Goal: Information Seeking & Learning: Learn about a topic

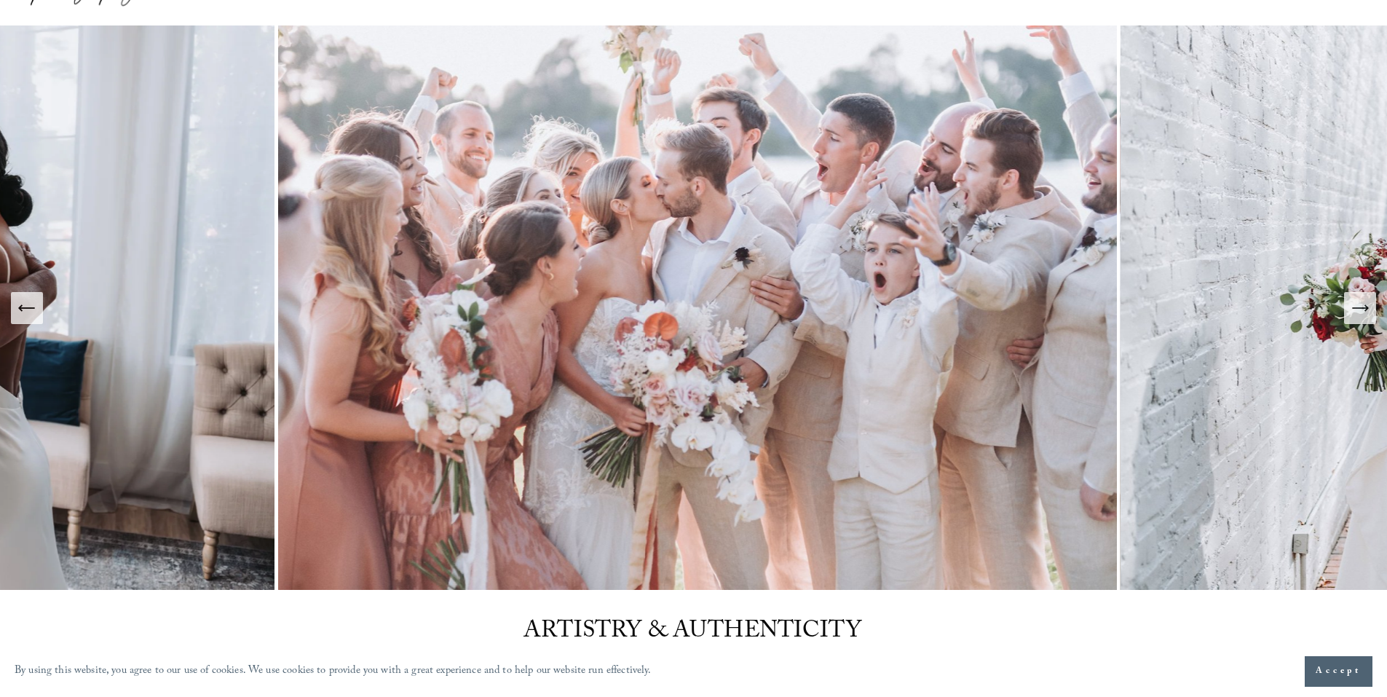
scroll to position [73, 0]
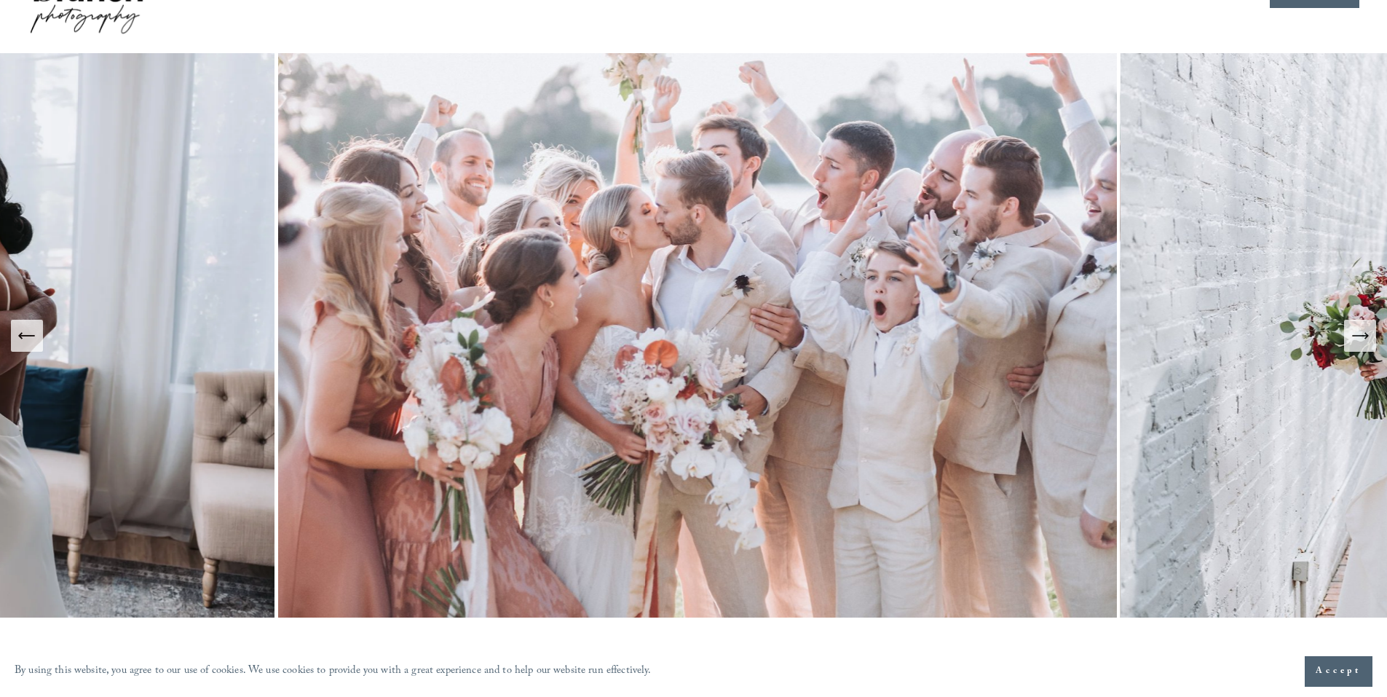
click at [1363, 338] on icon "Next Slide" at bounding box center [1360, 335] width 20 height 20
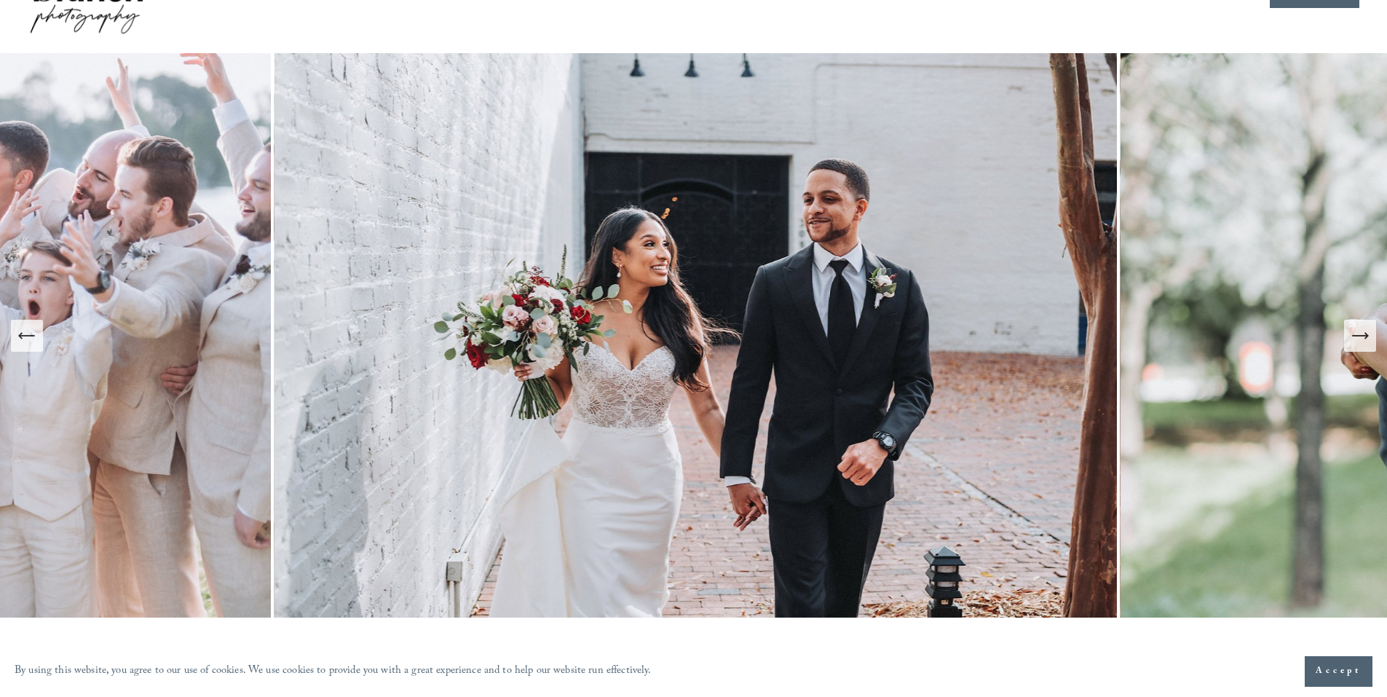
click at [1363, 338] on icon "Next Slide" at bounding box center [1360, 335] width 20 height 20
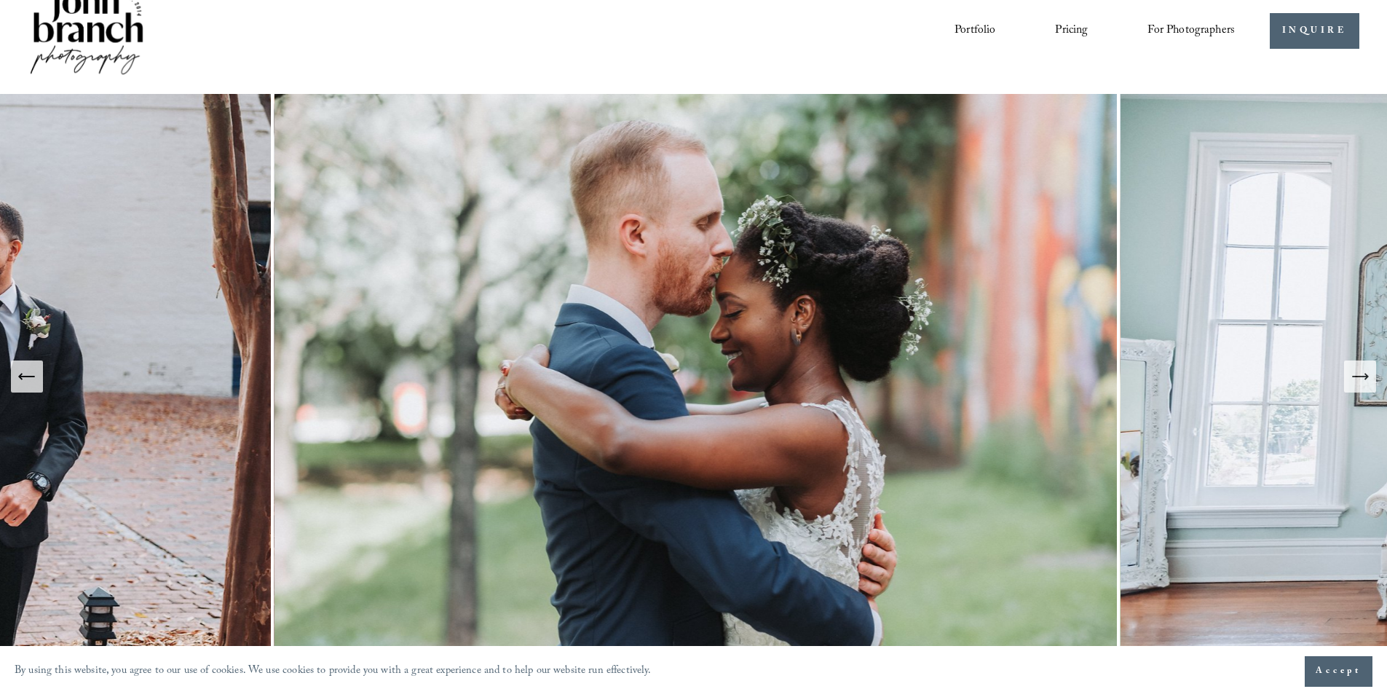
scroll to position [0, 0]
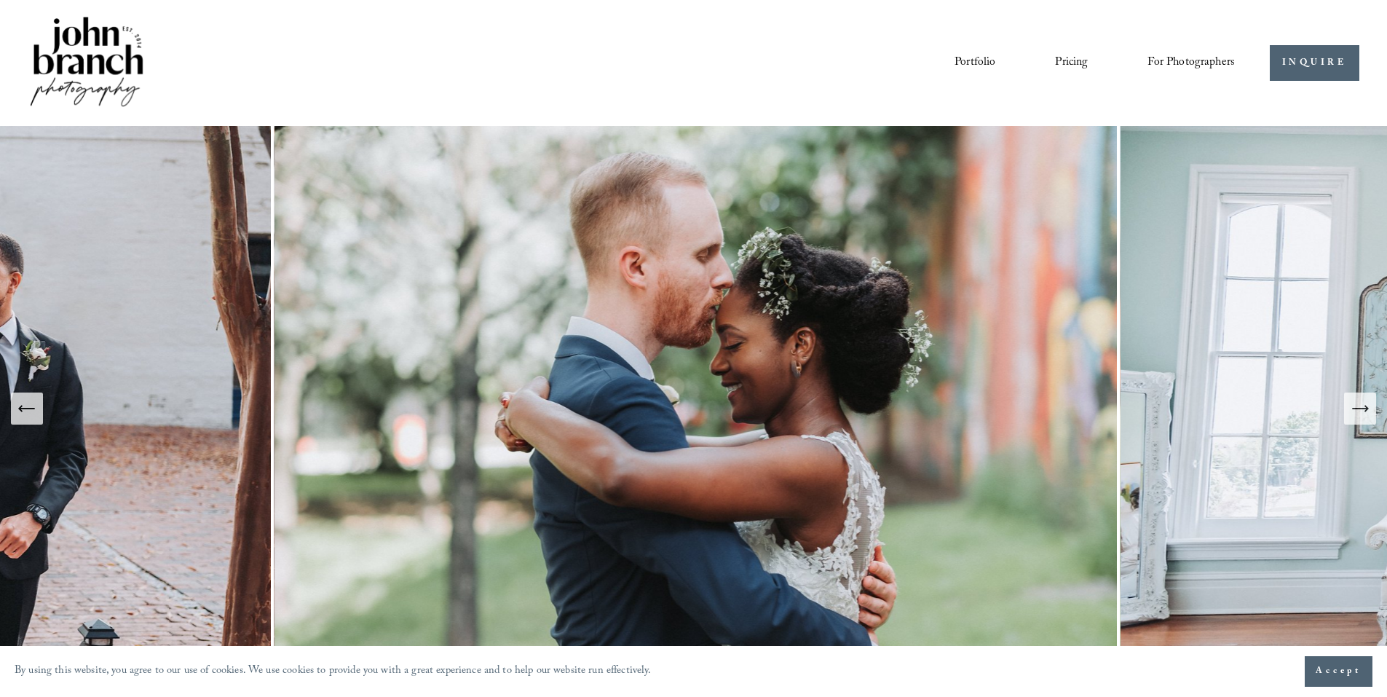
click at [100, 45] on img at bounding box center [87, 63] width 118 height 98
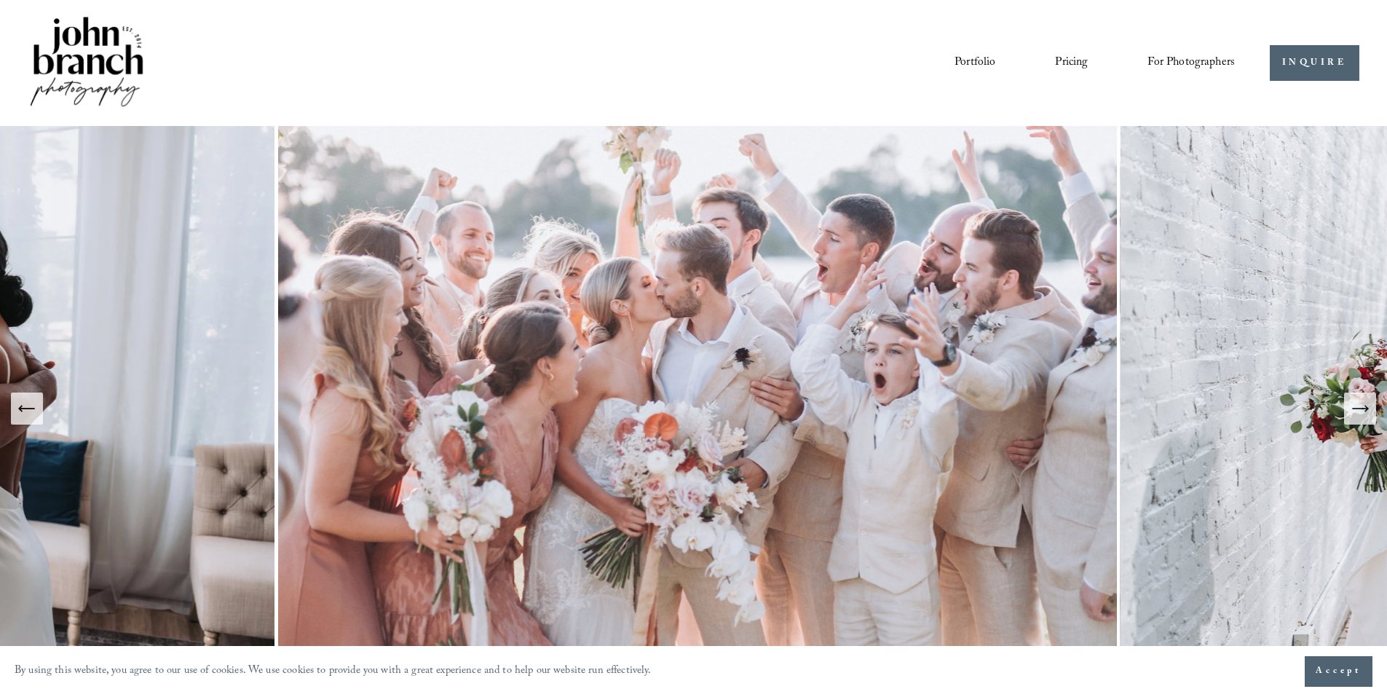
click at [1359, 405] on icon "Next Slide" at bounding box center [1360, 408] width 20 height 20
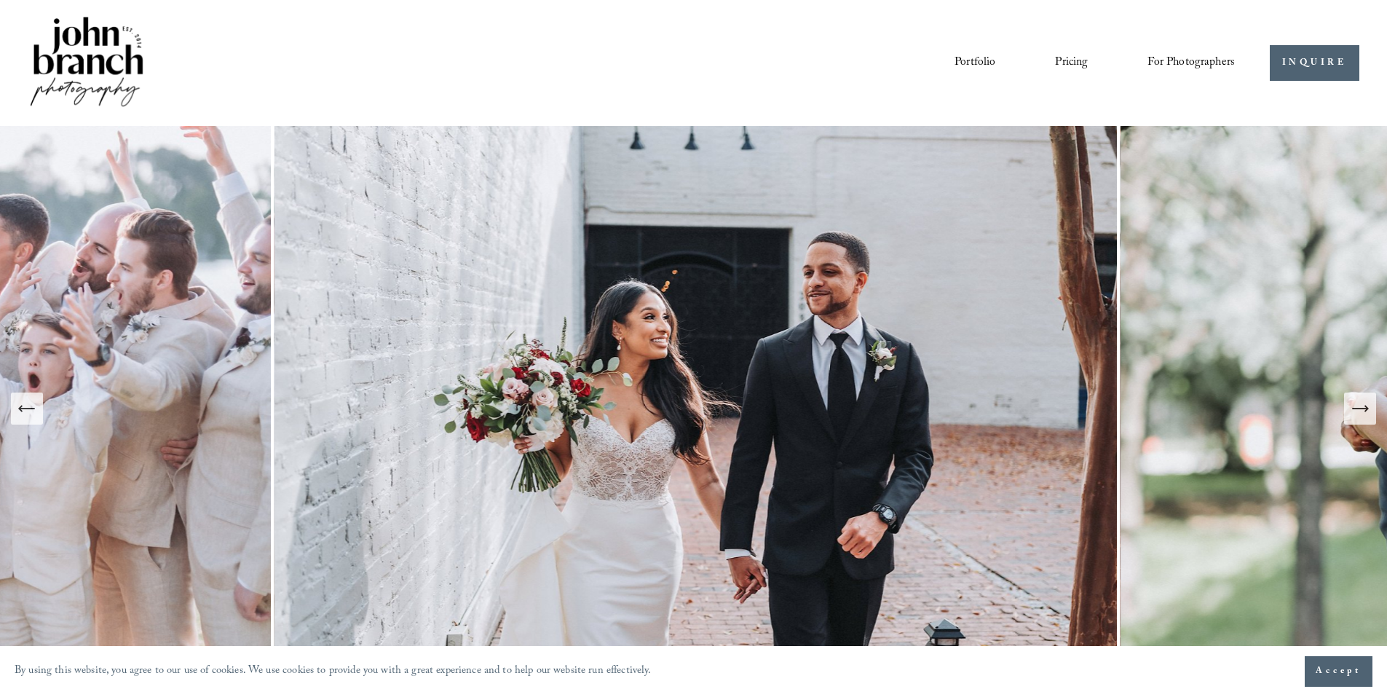
click at [1359, 405] on icon "Next Slide" at bounding box center [1360, 408] width 20 height 20
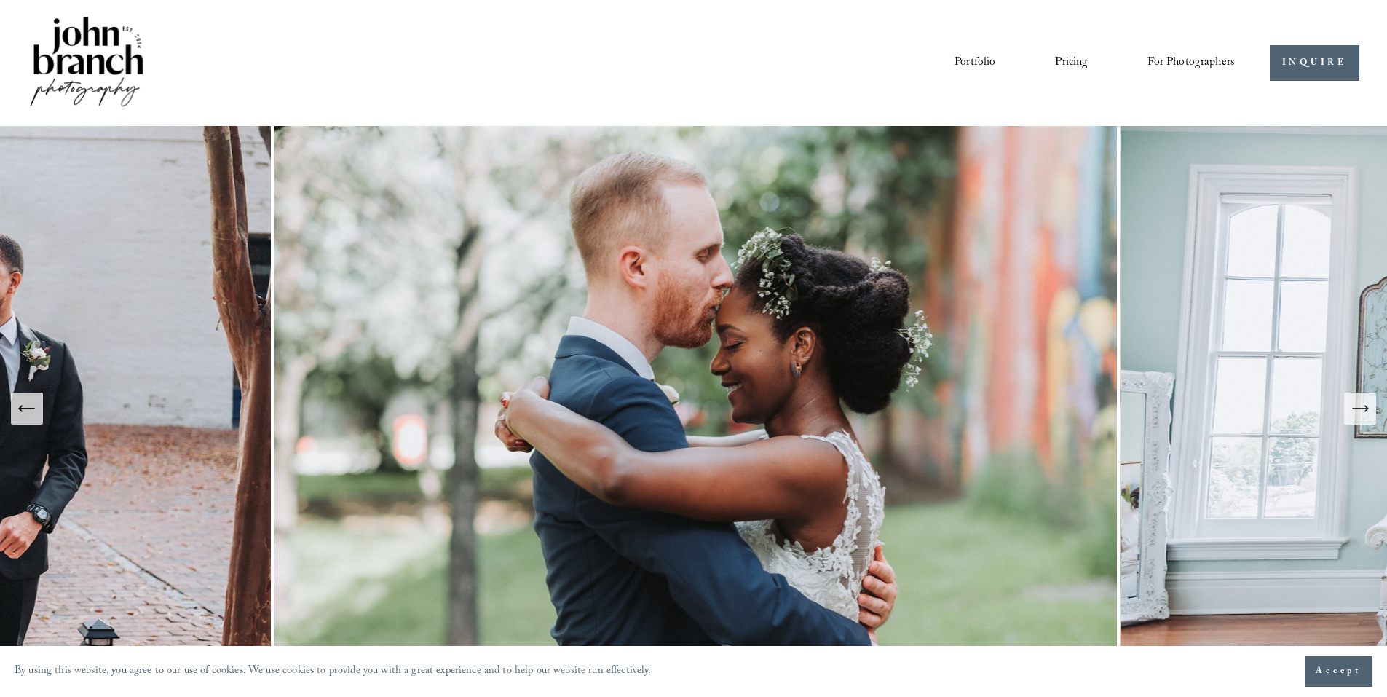
click at [1359, 405] on icon "Next Slide" at bounding box center [1360, 408] width 20 height 20
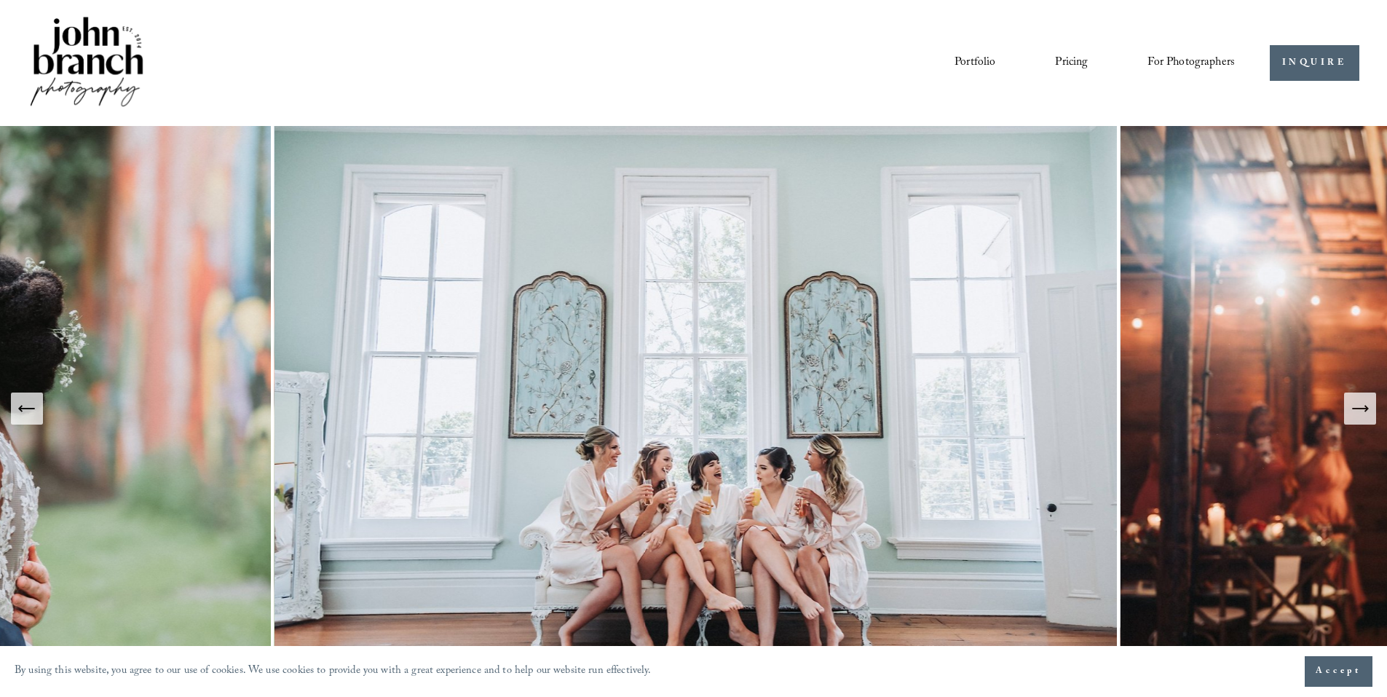
click at [1359, 405] on icon "Next Slide" at bounding box center [1360, 408] width 20 height 20
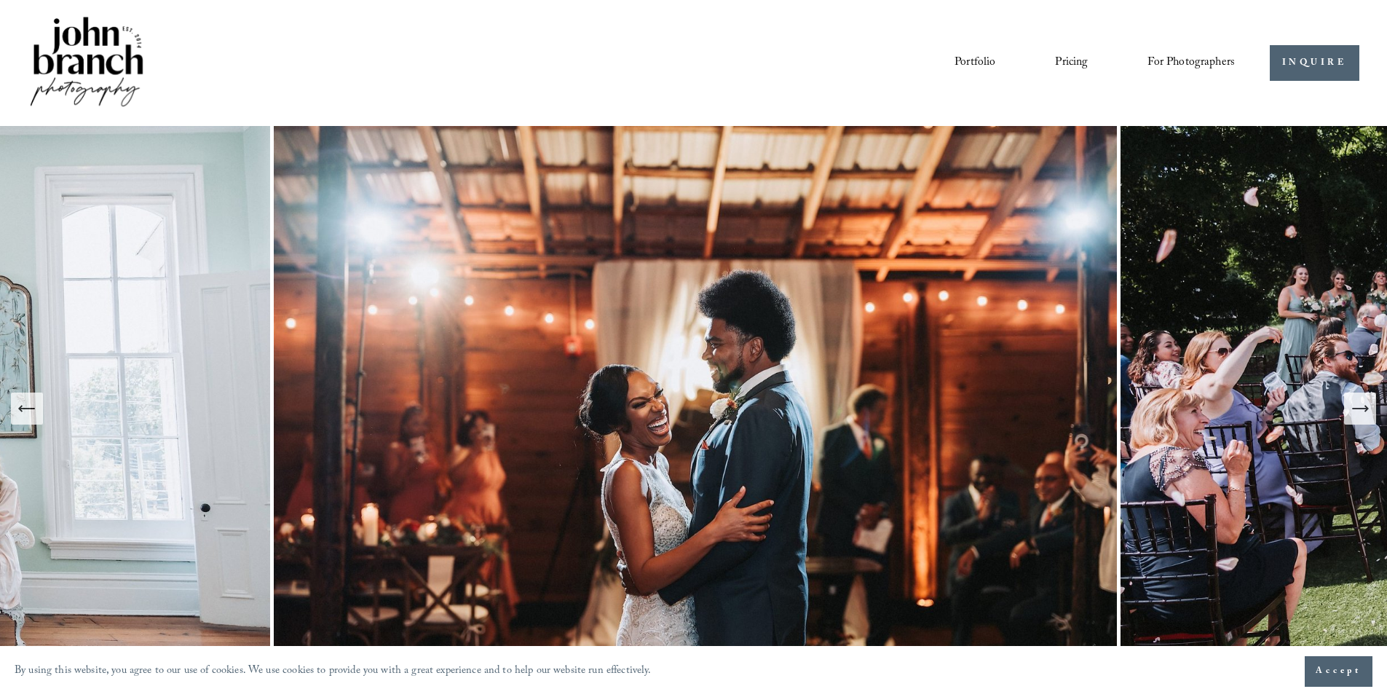
click at [1359, 405] on icon "Next Slide" at bounding box center [1360, 408] width 20 height 20
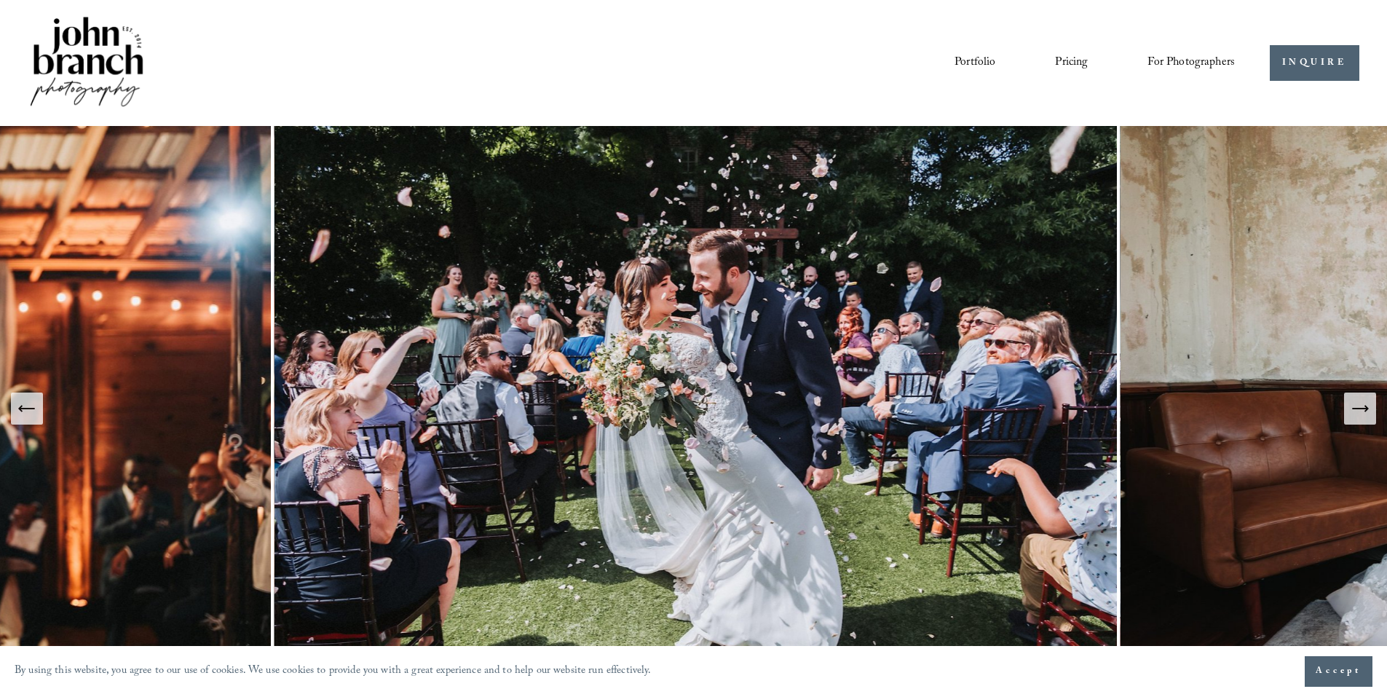
click at [1359, 405] on icon "Next Slide" at bounding box center [1360, 408] width 20 height 20
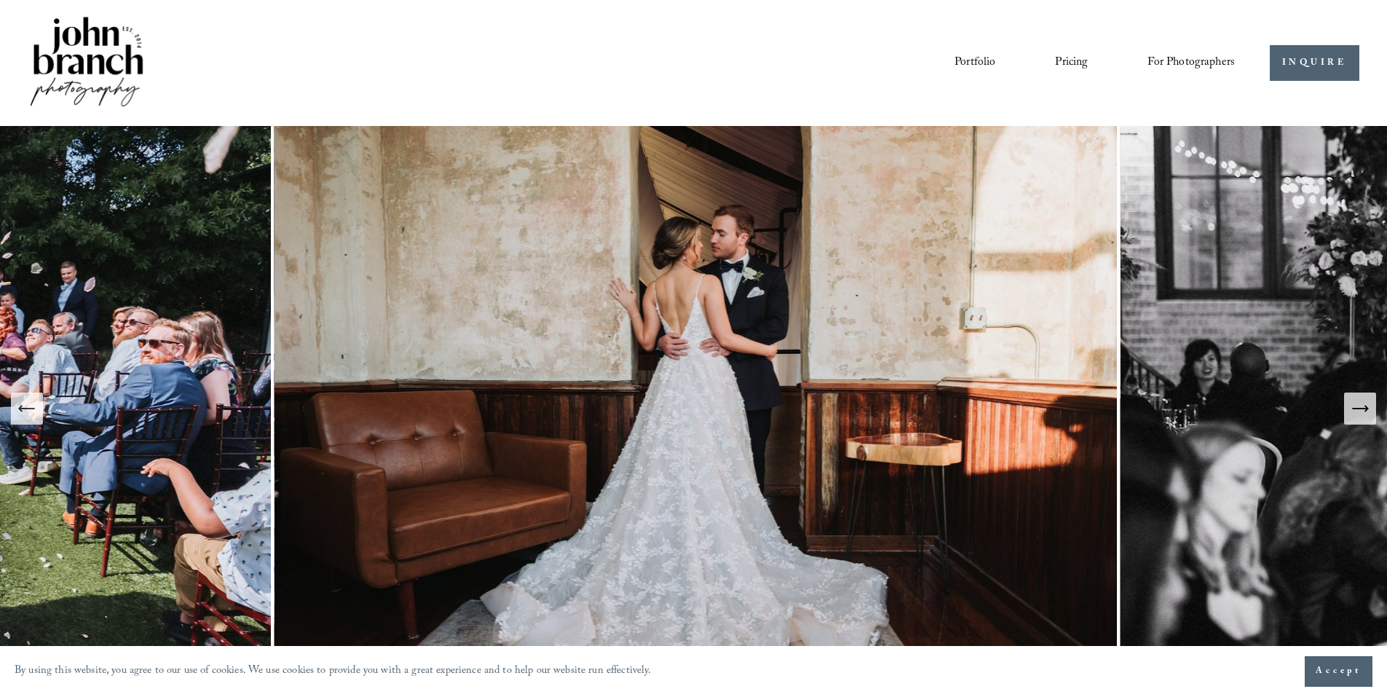
click at [1359, 405] on icon "Next Slide" at bounding box center [1360, 408] width 20 height 20
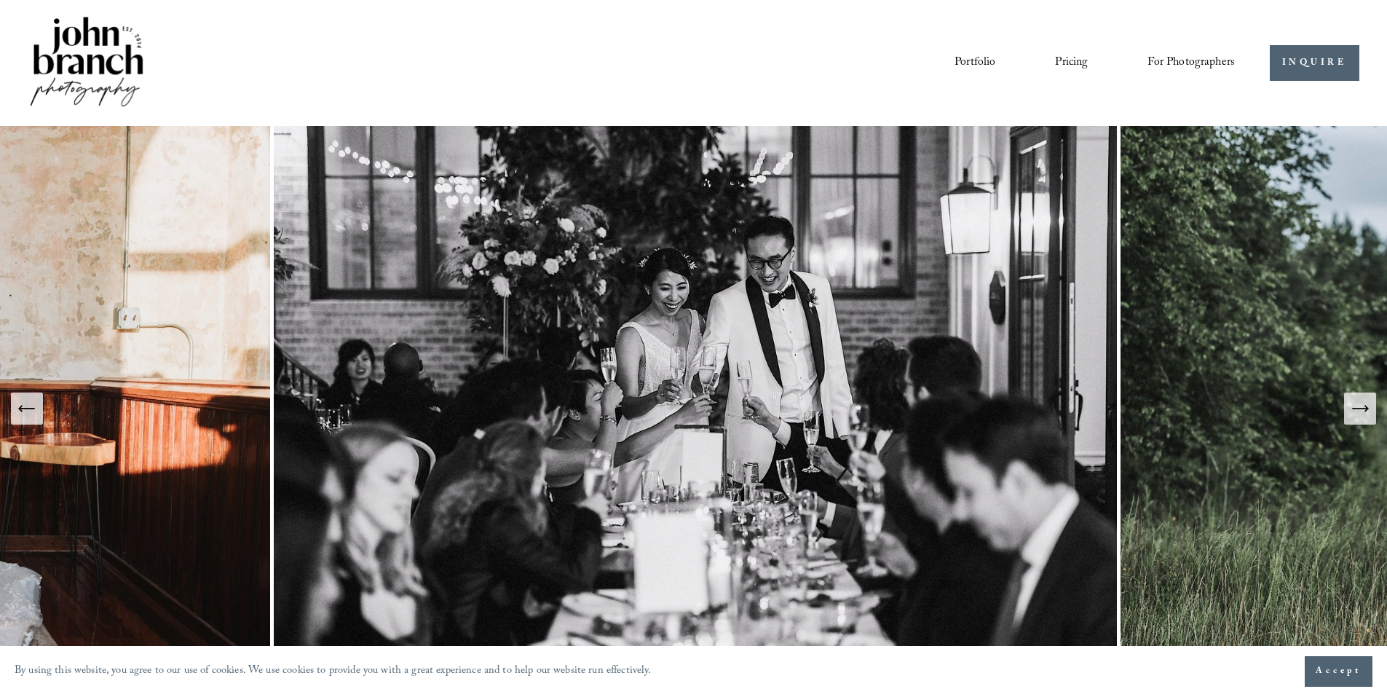
click at [1359, 405] on icon "Next Slide" at bounding box center [1360, 408] width 20 height 20
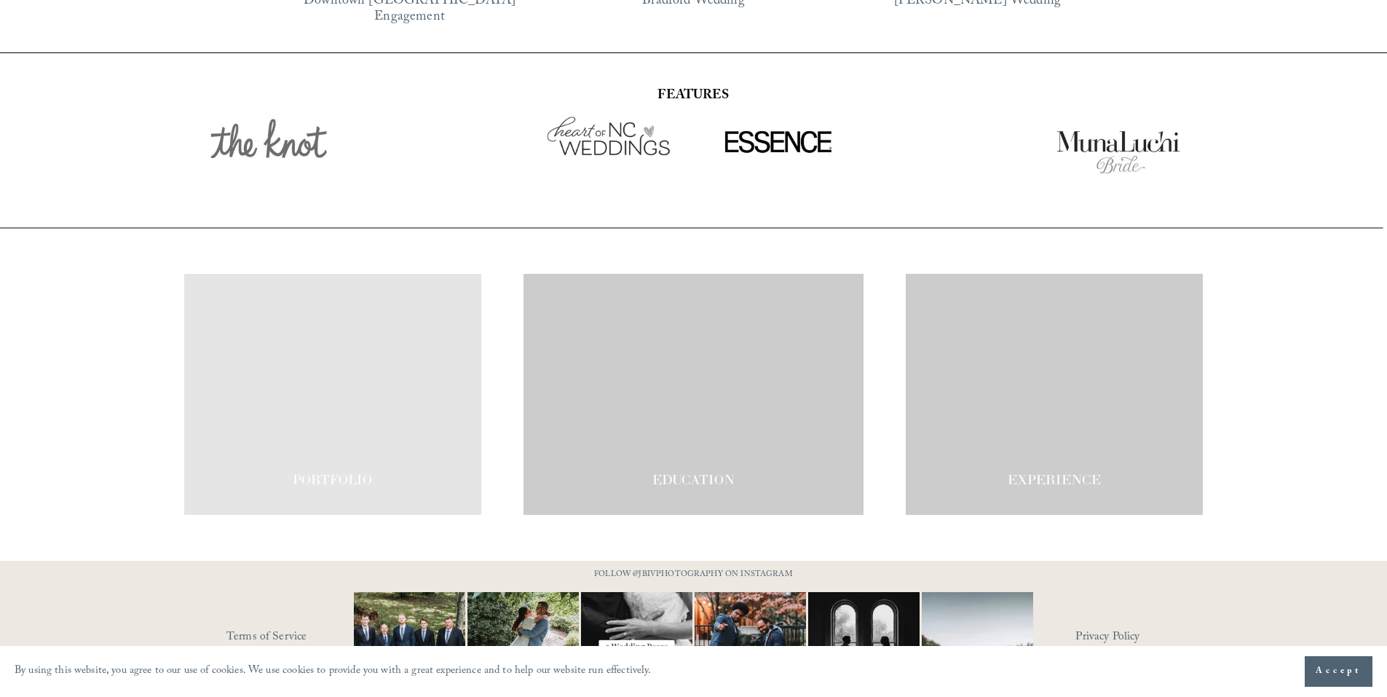
scroll to position [2539, 0]
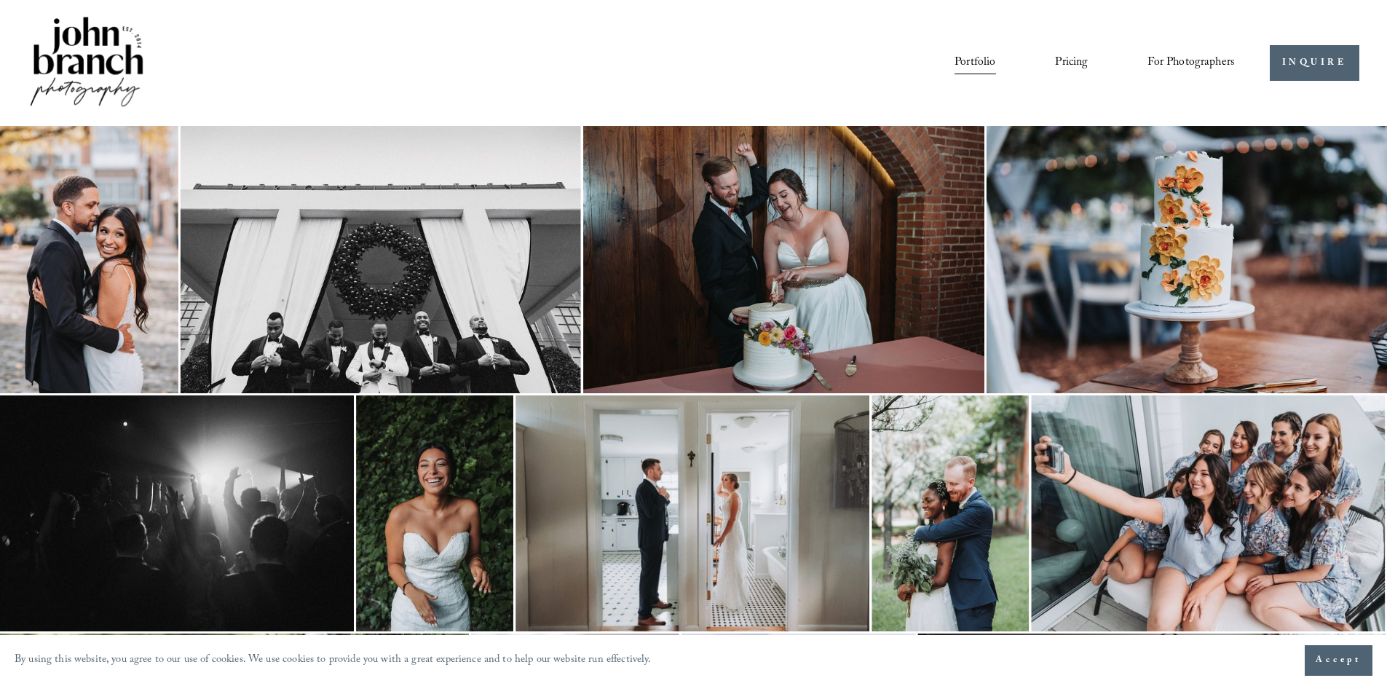
click at [1060, 55] on link "Pricing" at bounding box center [1071, 62] width 33 height 25
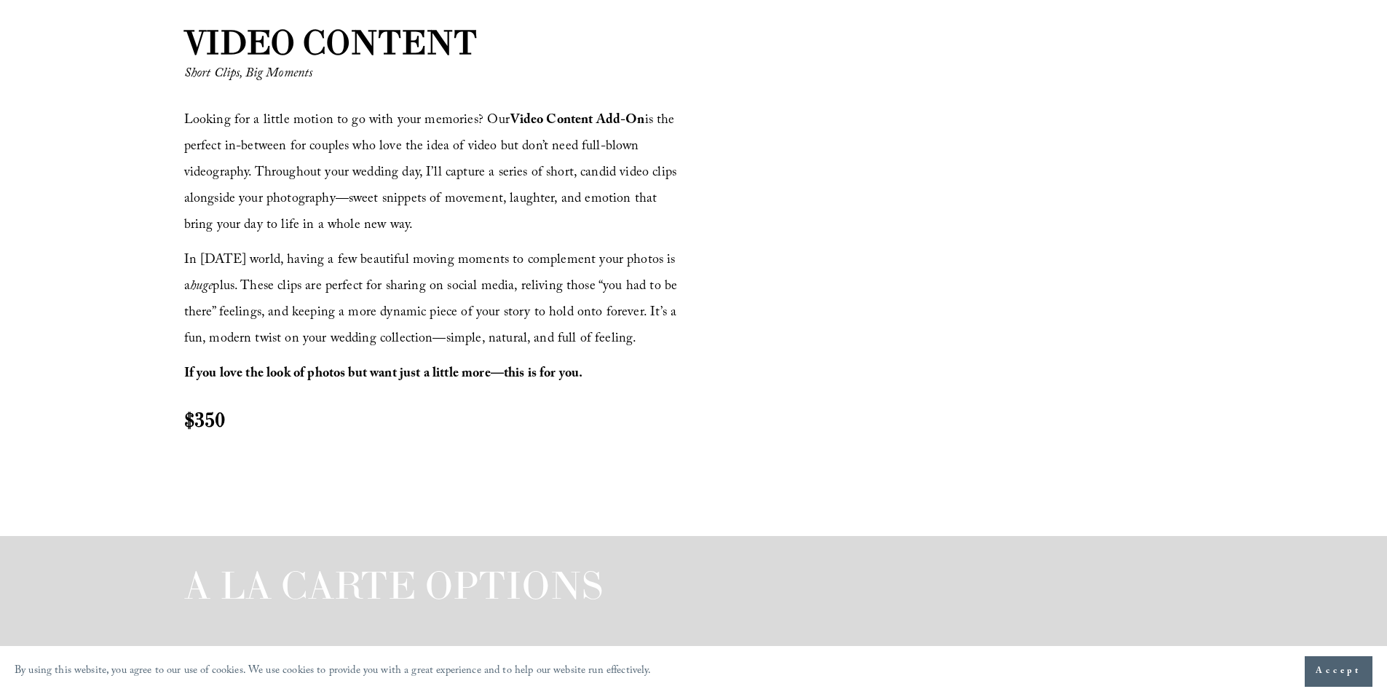
scroll to position [1820, 0]
